Goal: Task Accomplishment & Management: Complete application form

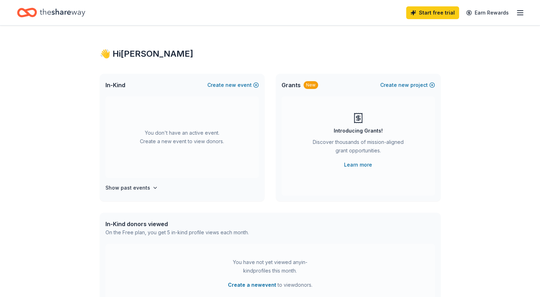
click at [517, 11] on line "button" at bounding box center [520, 11] width 6 height 0
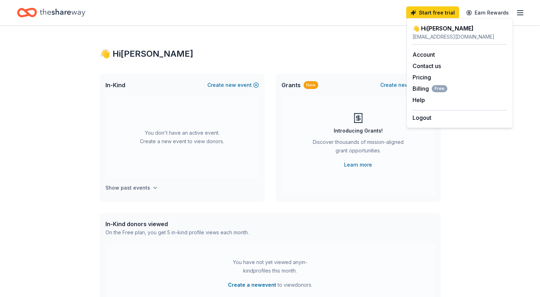
click at [146, 190] on h4 "Show past events" at bounding box center [127, 188] width 45 height 9
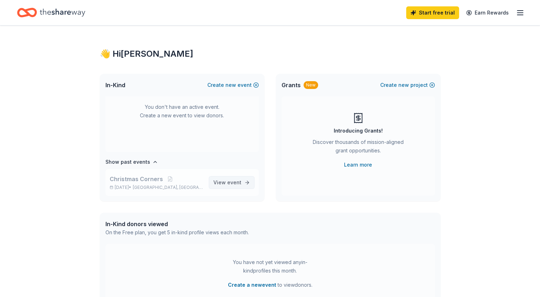
click at [227, 181] on span "event" at bounding box center [234, 183] width 14 height 6
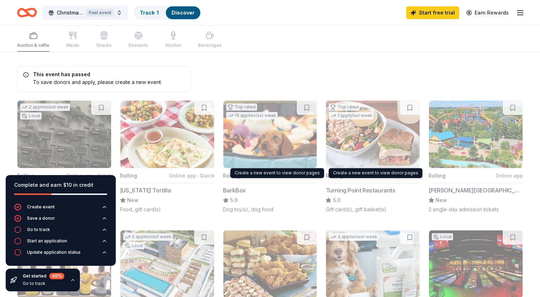
drag, startPoint x: 288, startPoint y: 117, endPoint x: 282, endPoint y: 117, distance: 5.7
click at [282, 117] on button "Top rated 15 applies last week Rolling Online app • Quick BarkBox 5.0 Dog toy(s…" at bounding box center [270, 156] width 94 height 113
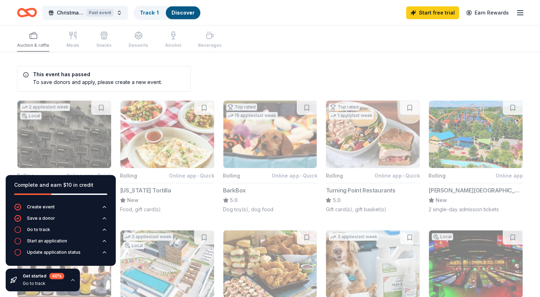
click at [71, 198] on div "Complete and earn $10 in credit" at bounding box center [61, 189] width 110 height 28
click at [162, 8] on div "Track · 1" at bounding box center [149, 12] width 30 height 13
click at [106, 13] on div "Past event" at bounding box center [99, 13] width 27 height 8
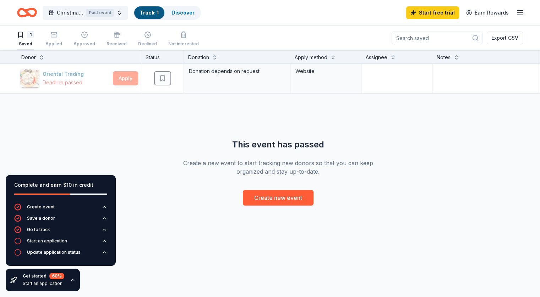
click at [130, 5] on div "Christmas Corners Past event Track · 1 Discover" at bounding box center [109, 12] width 184 height 17
click at [128, 6] on button "Christmas Corners Past event" at bounding box center [85, 13] width 85 height 14
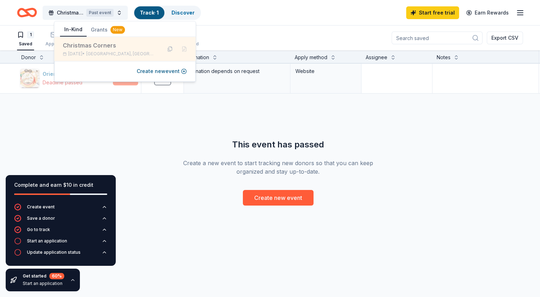
click at [78, 45] on div "Christmas Corners" at bounding box center [109, 45] width 93 height 9
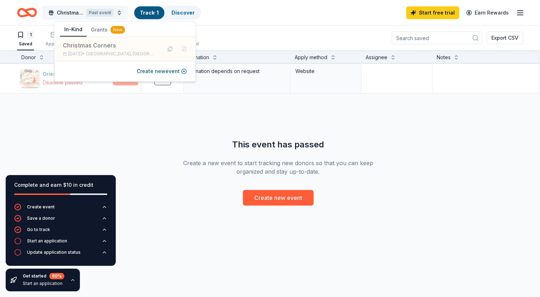
click at [72, 10] on span "Christmas Corners" at bounding box center [70, 13] width 27 height 9
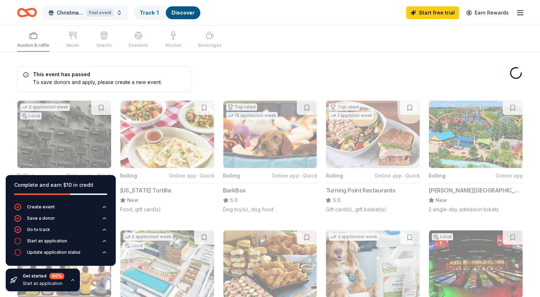
click at [114, 16] on div "Past event" at bounding box center [99, 13] width 27 height 8
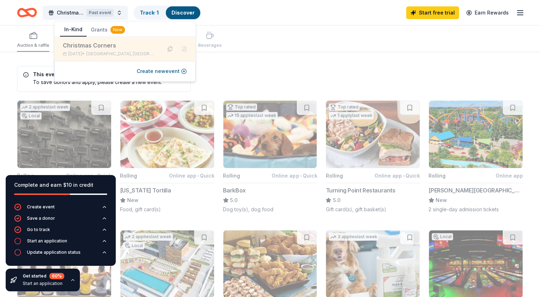
click at [132, 57] on div "Christmas Corners [DATE] • [GEOGRAPHIC_DATA], [GEOGRAPHIC_DATA]" at bounding box center [124, 49] width 141 height 24
click at [89, 41] on div "Christmas Corners" at bounding box center [109, 45] width 93 height 9
click at [93, 49] on div "Christmas Corners" at bounding box center [109, 45] width 93 height 9
click at [100, 48] on div "Christmas Corners" at bounding box center [109, 45] width 93 height 9
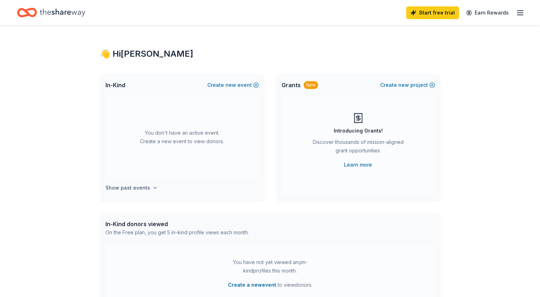
click at [138, 188] on h4 "Show past events" at bounding box center [127, 188] width 45 height 9
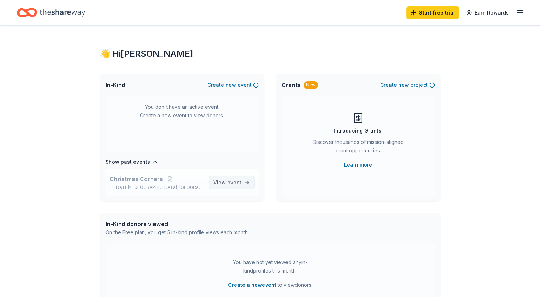
click at [218, 181] on span "View event" at bounding box center [227, 182] width 28 height 9
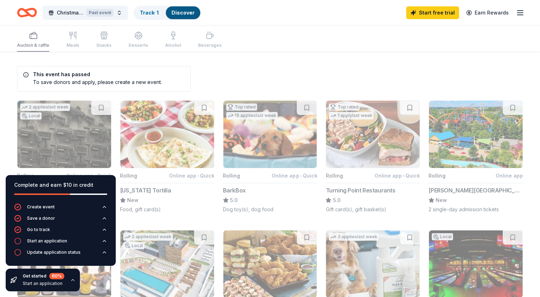
click at [192, 8] on div "Discover" at bounding box center [183, 12] width 34 height 13
click at [159, 13] on link "Track · 1" at bounding box center [149, 13] width 19 height 6
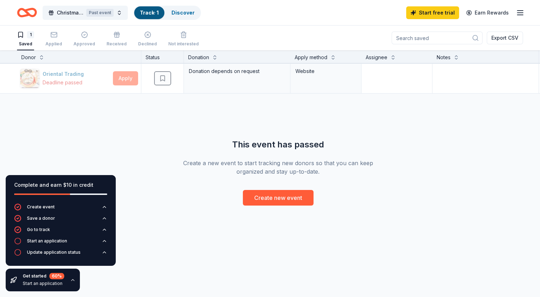
click at [507, 18] on div "Start free trial Earn Rewards" at bounding box center [465, 12] width 118 height 17
click at [517, 15] on line "button" at bounding box center [520, 15] width 6 height 0
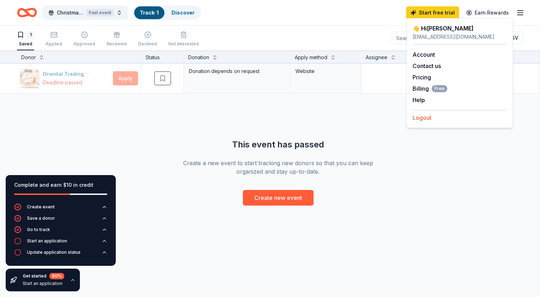
click at [420, 121] on button "Logout" at bounding box center [421, 118] width 19 height 9
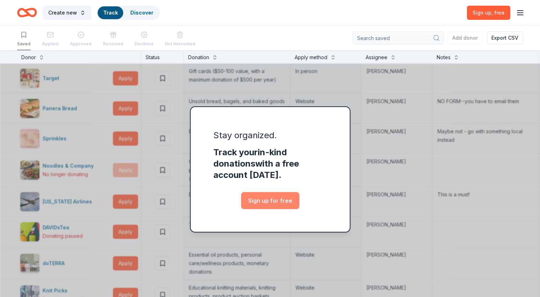
click at [275, 206] on link "Sign up for free" at bounding box center [270, 200] width 58 height 17
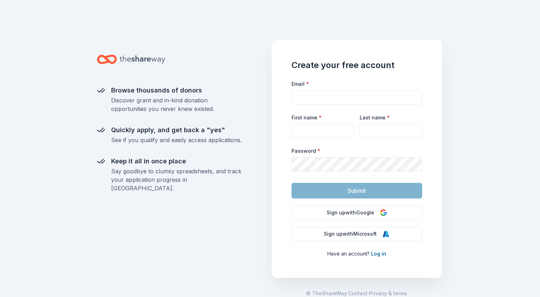
click at [341, 90] on div at bounding box center [356, 97] width 131 height 14
click at [341, 94] on input "Email *" at bounding box center [356, 97] width 131 height 14
type input "[EMAIL_ADDRESS][DOMAIN_NAME]"
click at [341, 94] on input "[EMAIL_ADDRESS][DOMAIN_NAME]" at bounding box center [356, 97] width 131 height 14
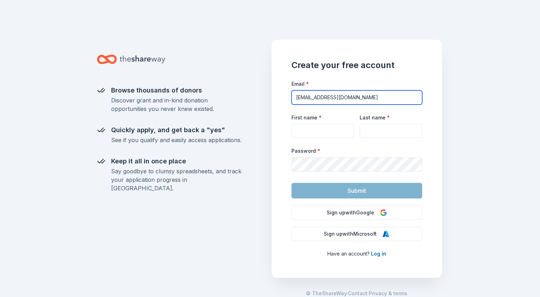
click at [341, 94] on input "[EMAIL_ADDRESS][DOMAIN_NAME]" at bounding box center [356, 97] width 131 height 14
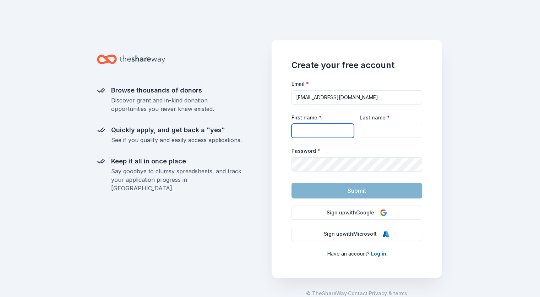
click at [322, 127] on input "First name *" at bounding box center [322, 131] width 62 height 14
type input "Saint"
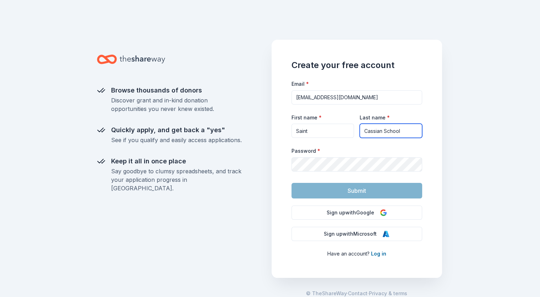
type input "Cassian School"
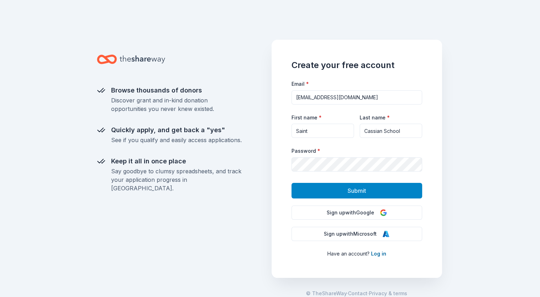
click at [356, 190] on span "Submit" at bounding box center [356, 190] width 18 height 9
